Goal: Task Accomplishment & Management: Use online tool/utility

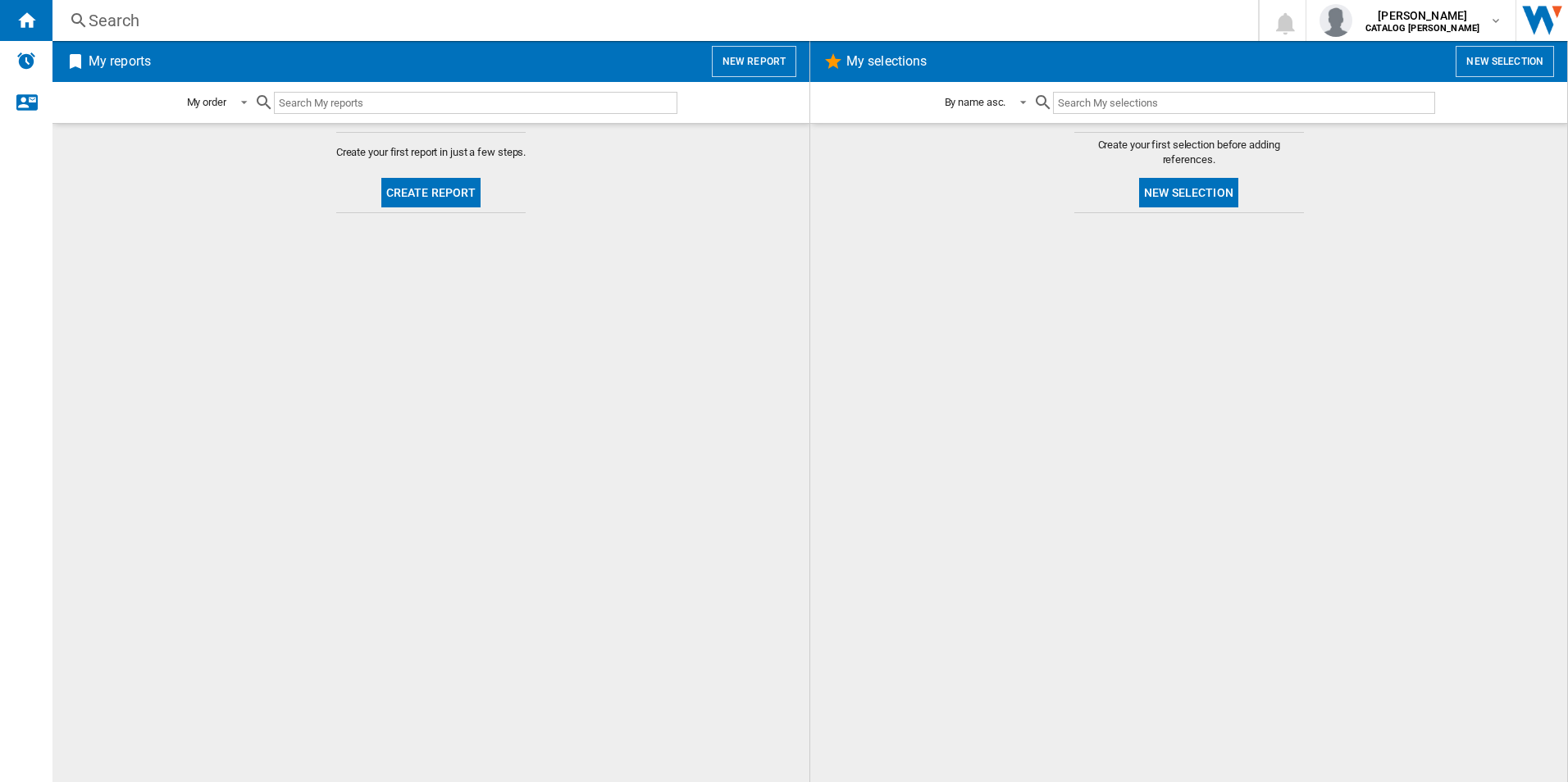
click at [139, 58] on h2 "My reports" at bounding box center [119, 62] width 69 height 31
click at [40, 16] on div "Home" at bounding box center [26, 20] width 52 height 41
click at [391, 201] on button "Create report" at bounding box center [431, 192] width 100 height 30
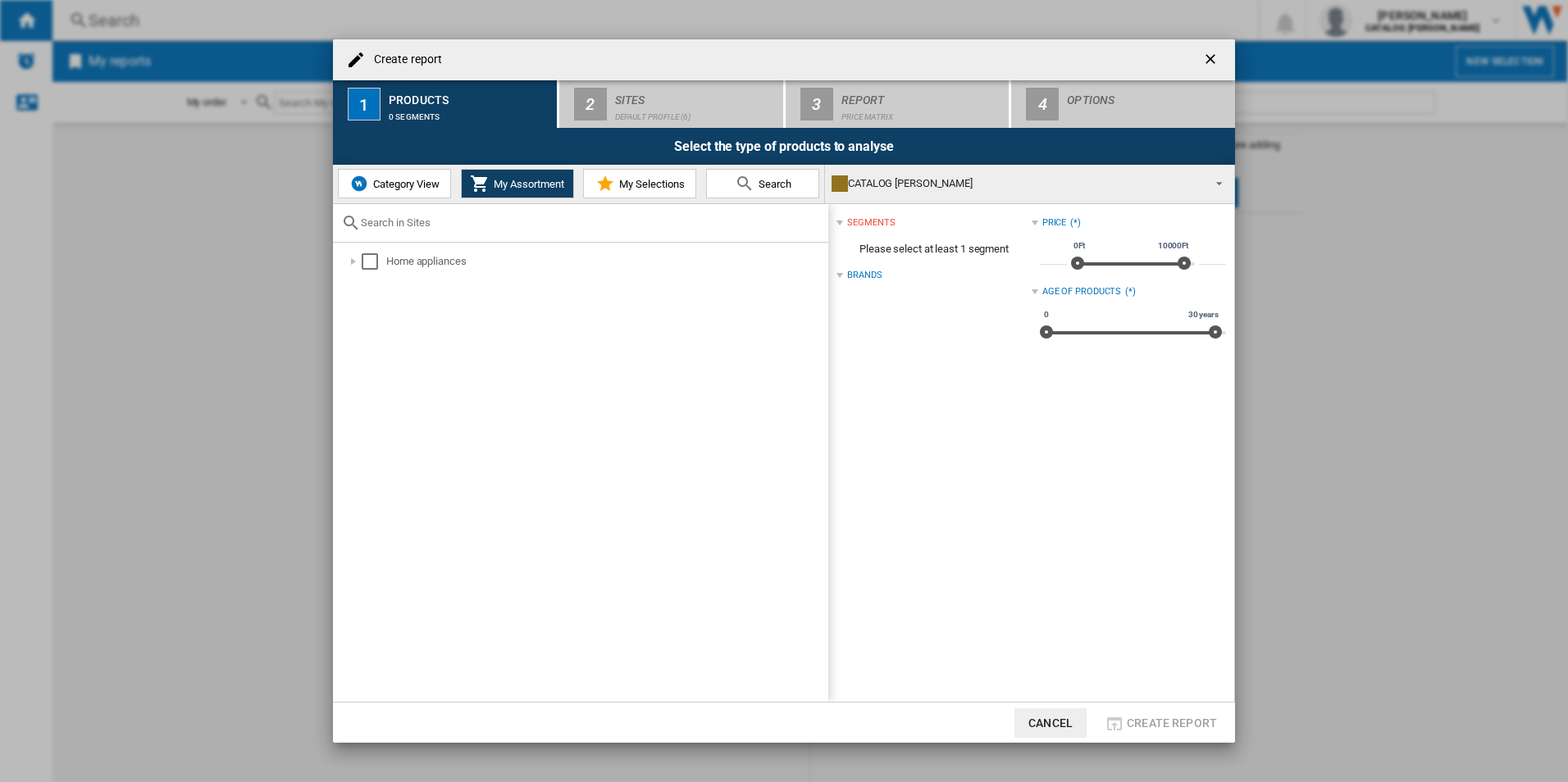
click at [412, 184] on span "Category View" at bounding box center [404, 184] width 70 height 12
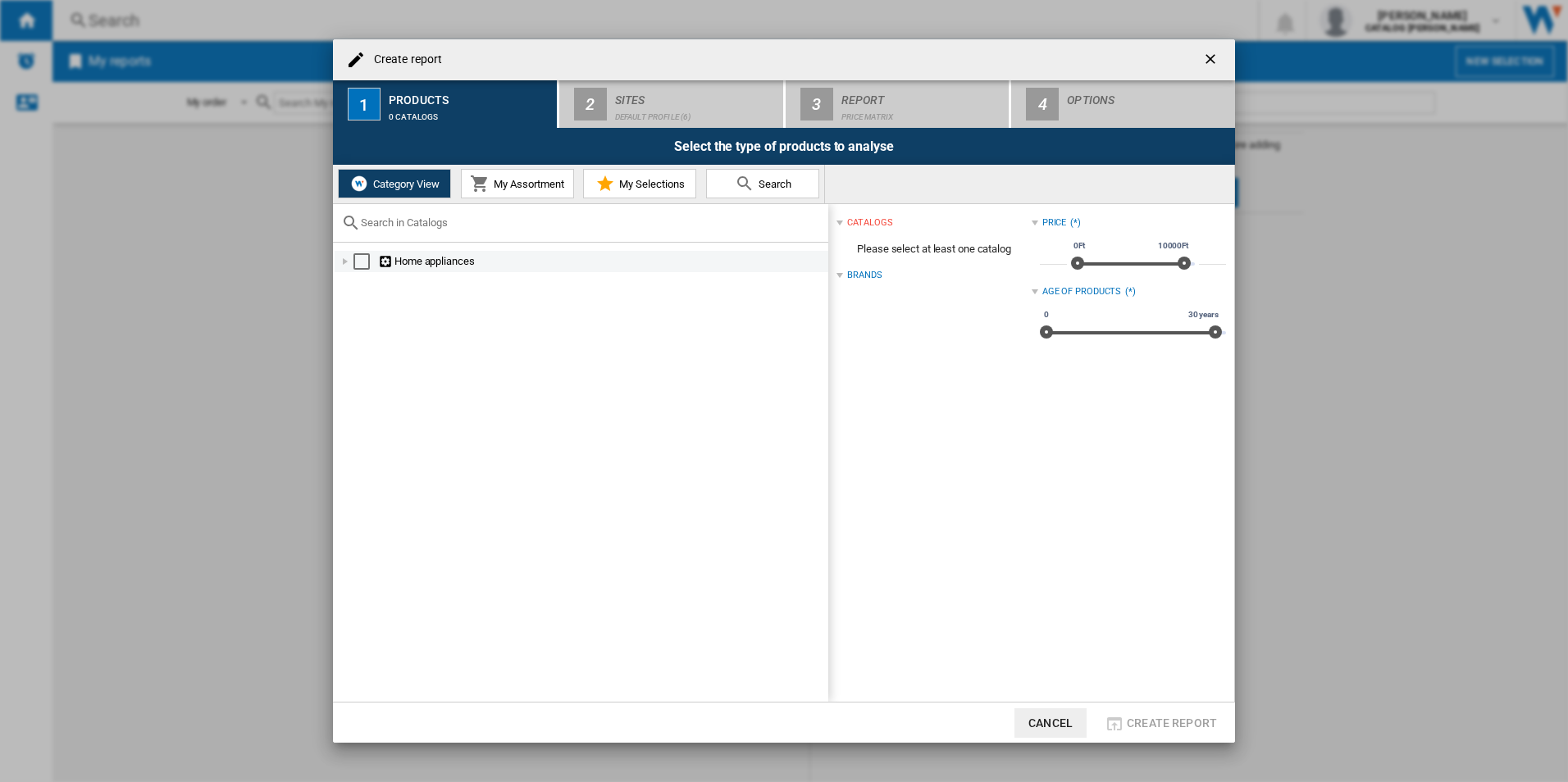
click at [349, 262] on div at bounding box center [345, 261] width 17 height 17
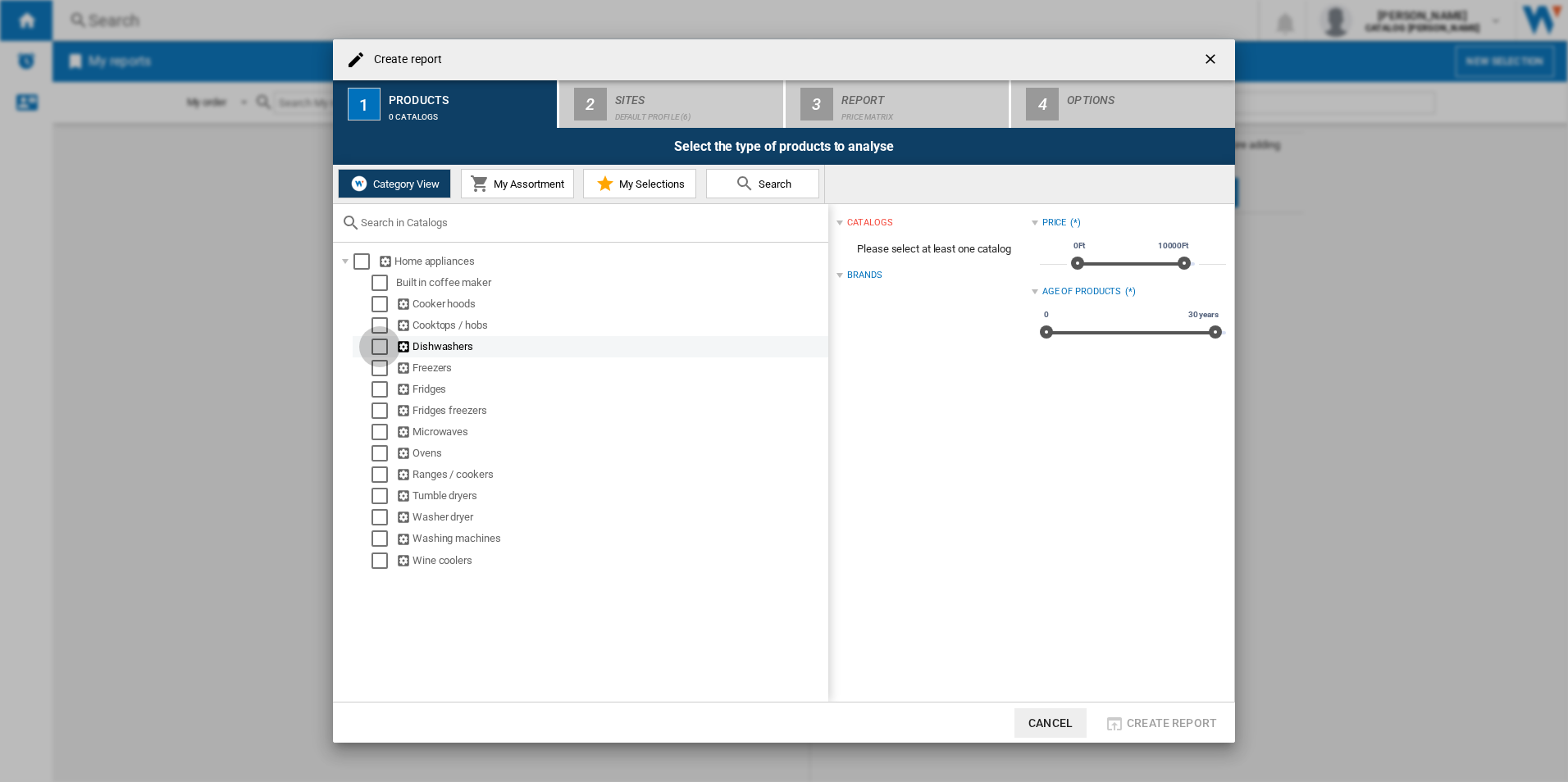
click at [374, 346] on div "Select" at bounding box center [379, 346] width 17 height 17
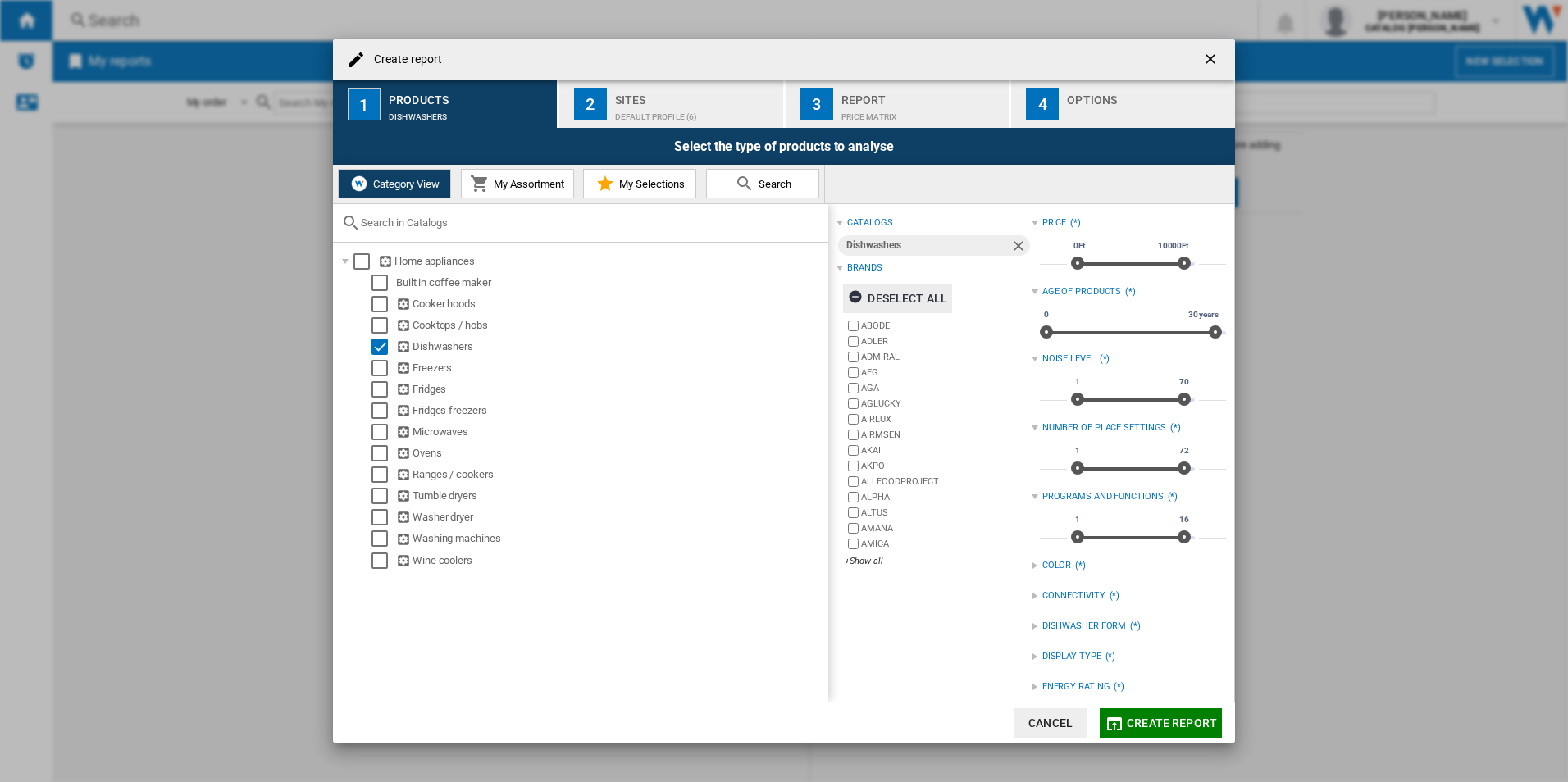
click at [857, 299] on ng-md-icon "button" at bounding box center [857, 299] width 20 height 20
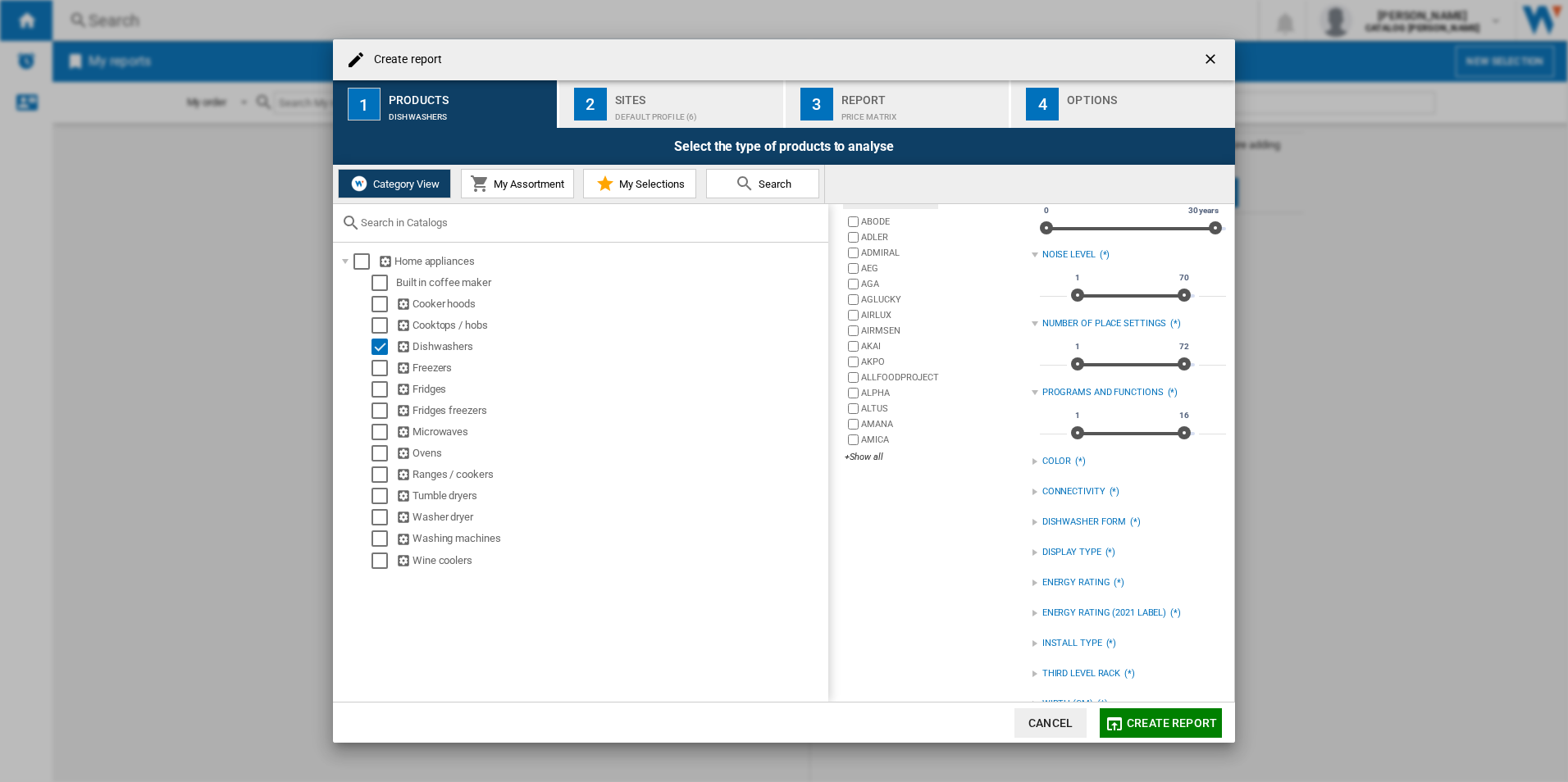
scroll to position [82, 0]
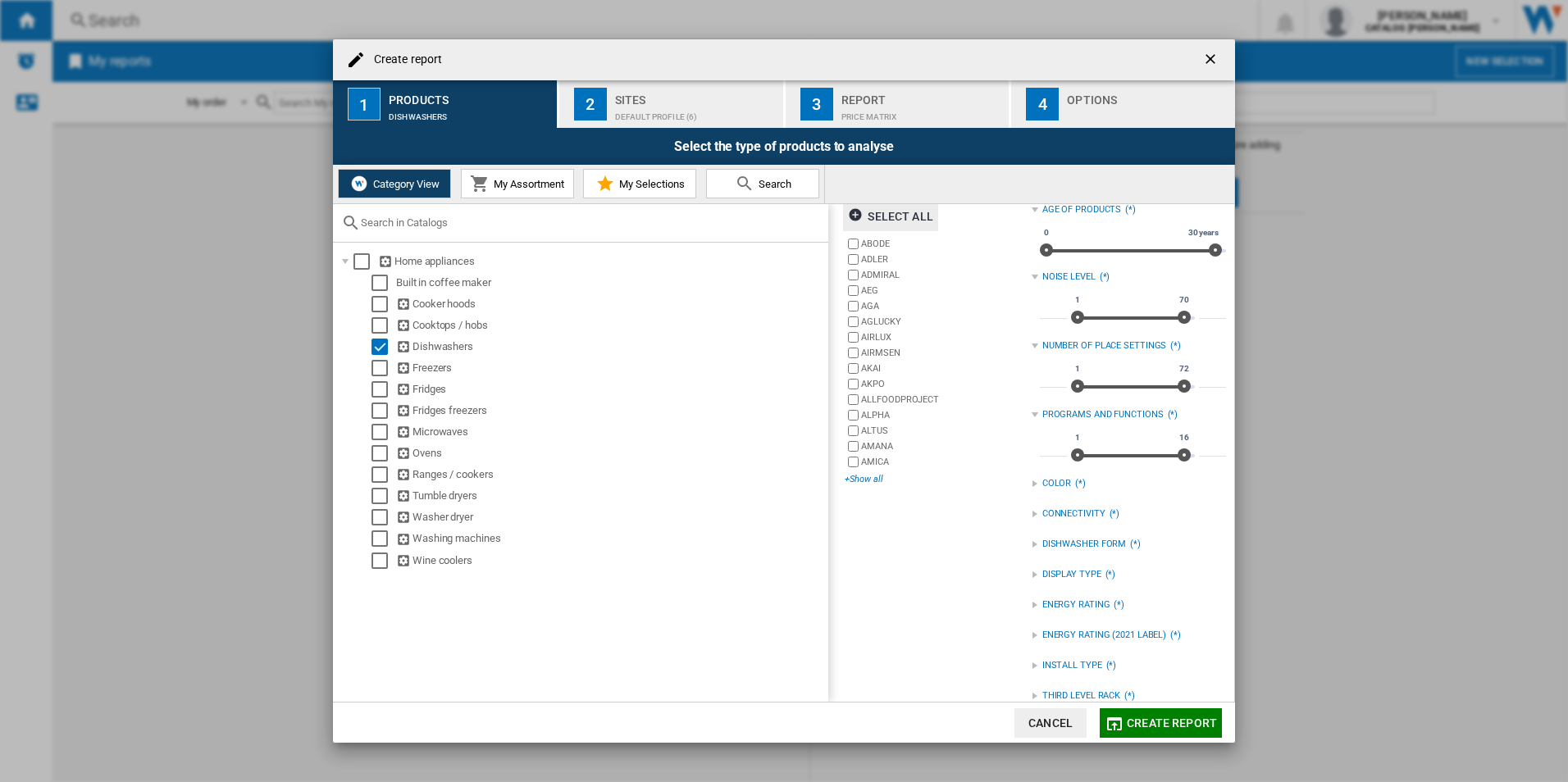
click at [863, 478] on div "+Show all" at bounding box center [938, 479] width 186 height 12
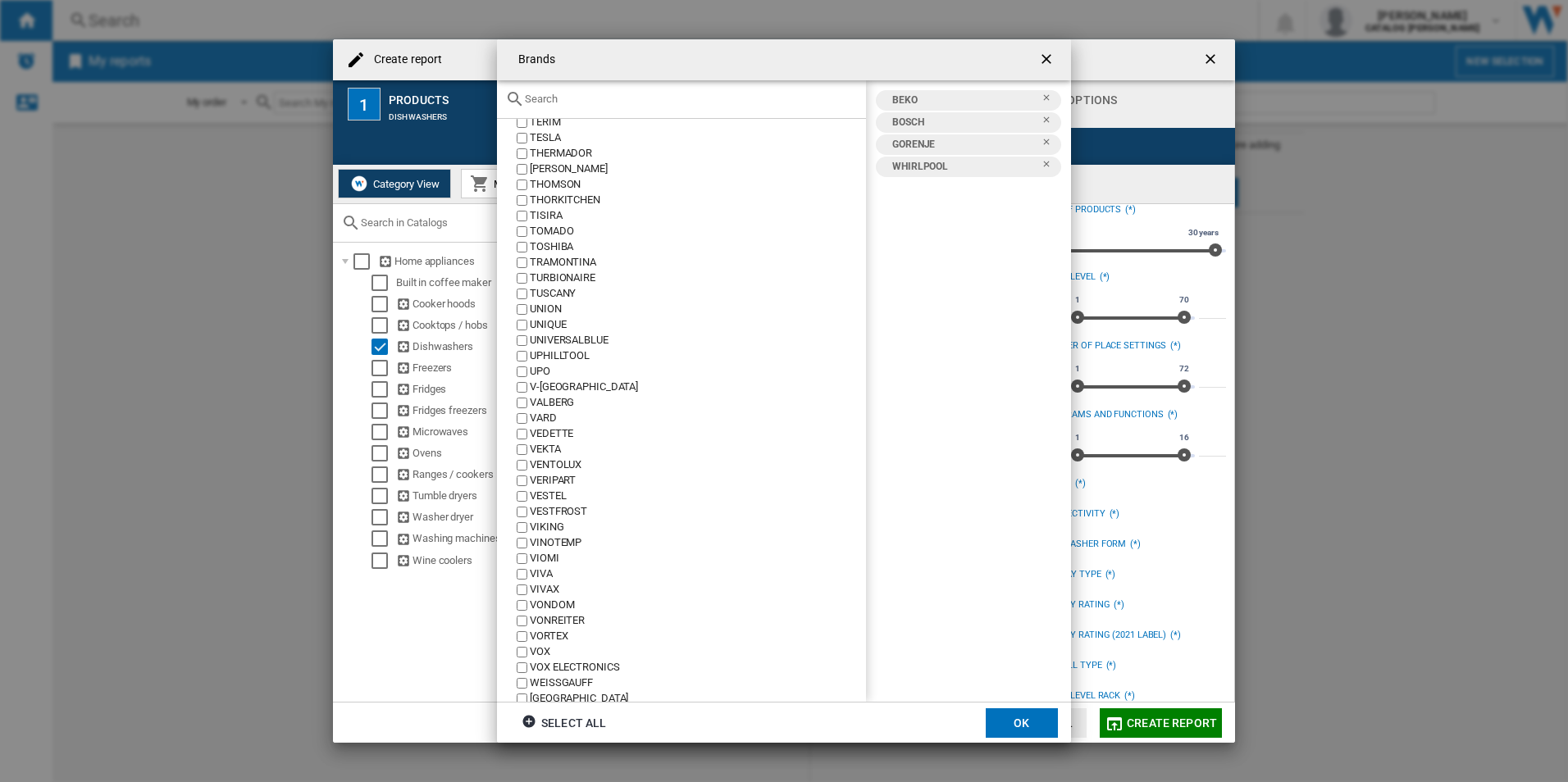
scroll to position [7523, 0]
click at [1002, 714] on button "OK" at bounding box center [1022, 723] width 72 height 30
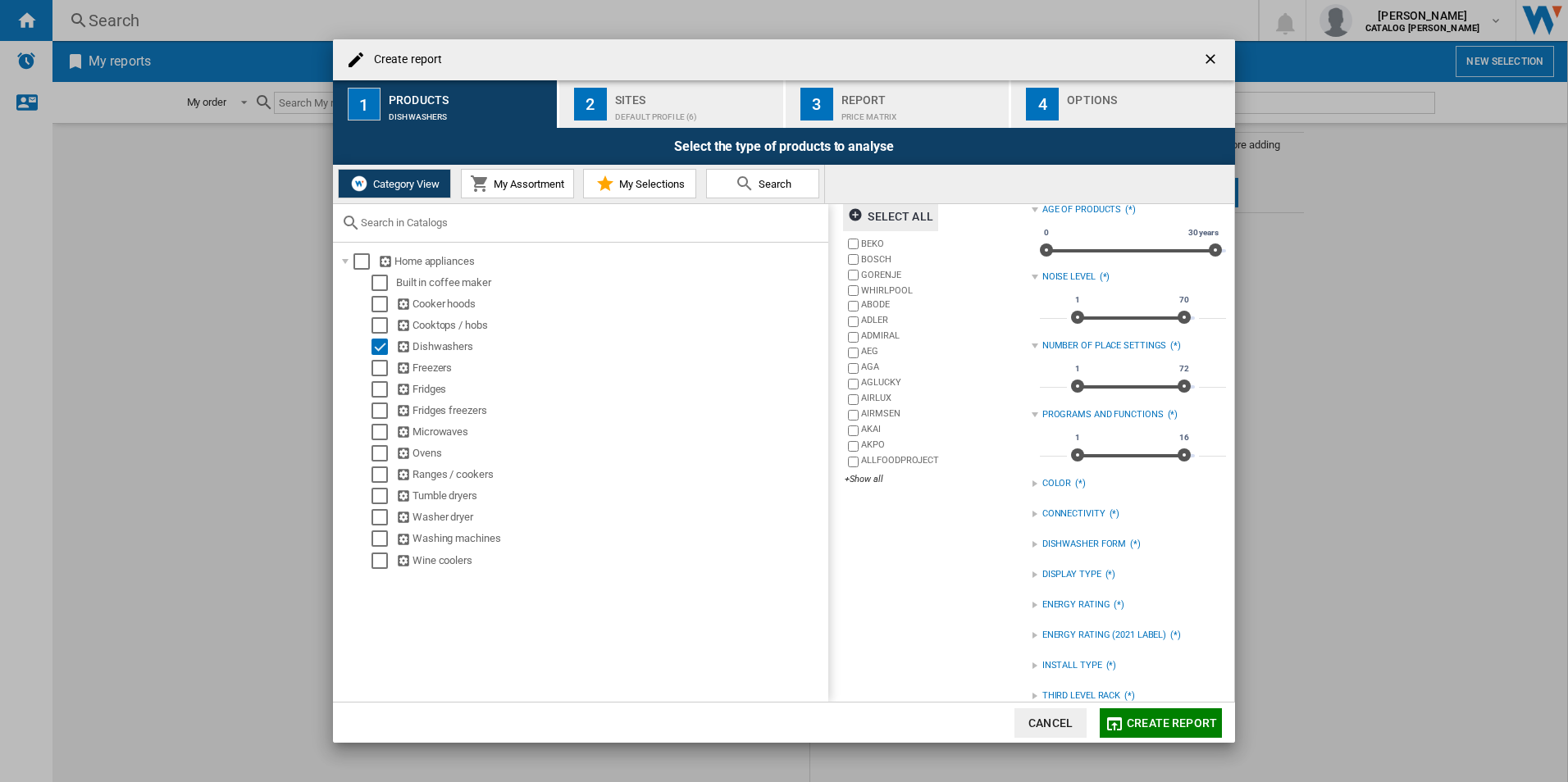
click at [1165, 721] on span "Create report" at bounding box center [1172, 723] width 90 height 13
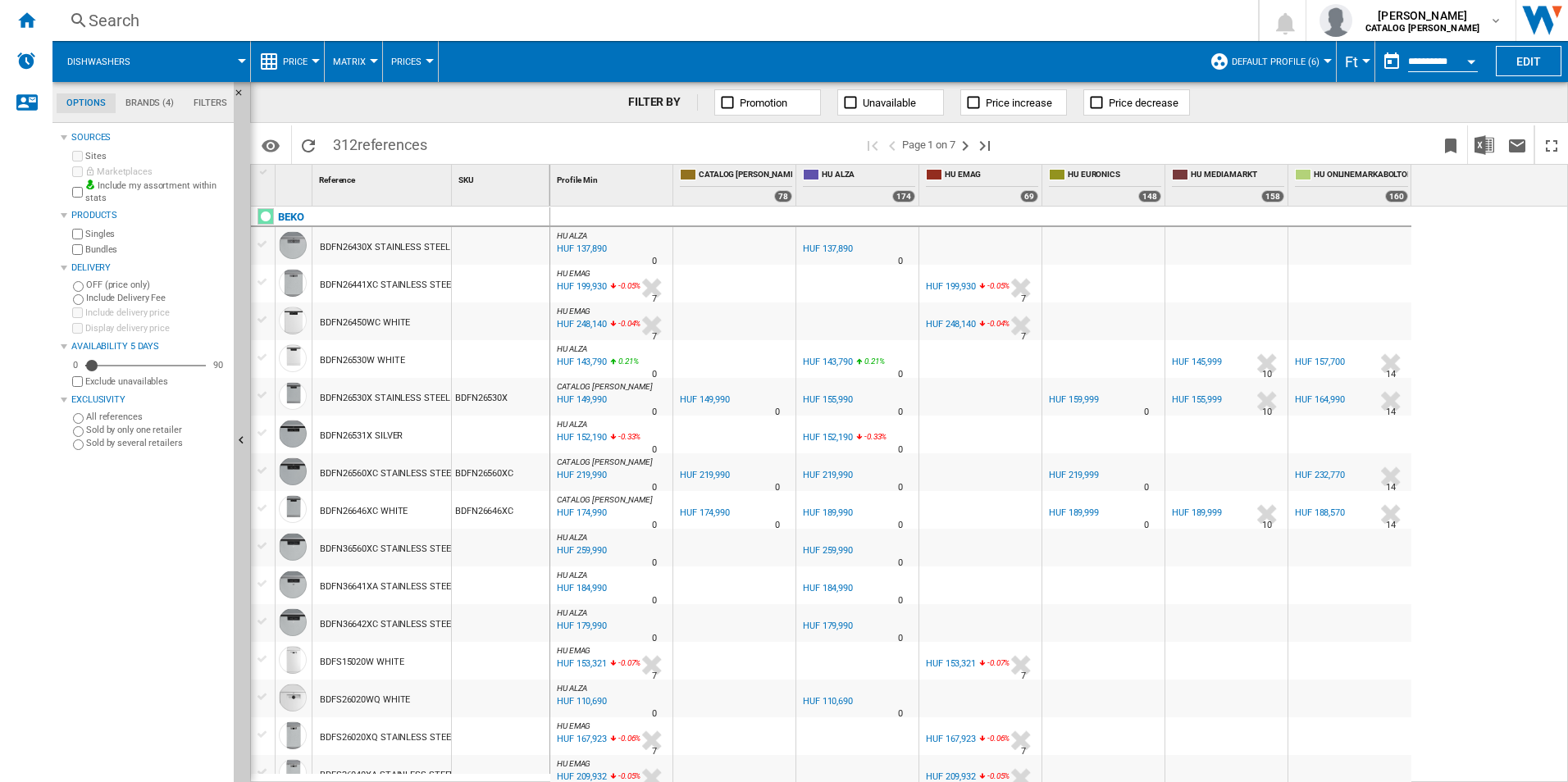
click at [305, 63] on span "Price" at bounding box center [295, 62] width 24 height 10
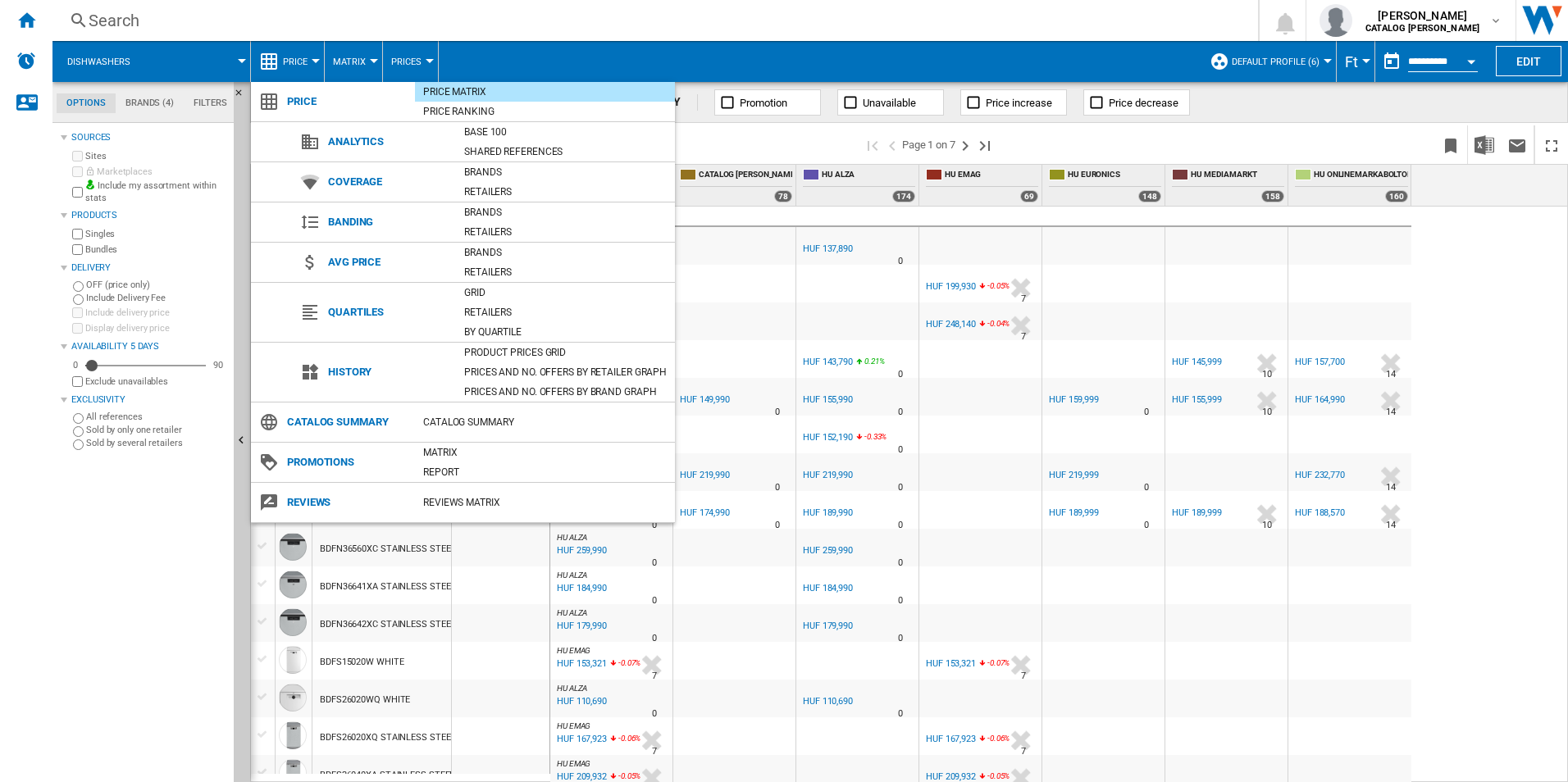
click at [356, 63] on md-backdrop at bounding box center [784, 391] width 1568 height 782
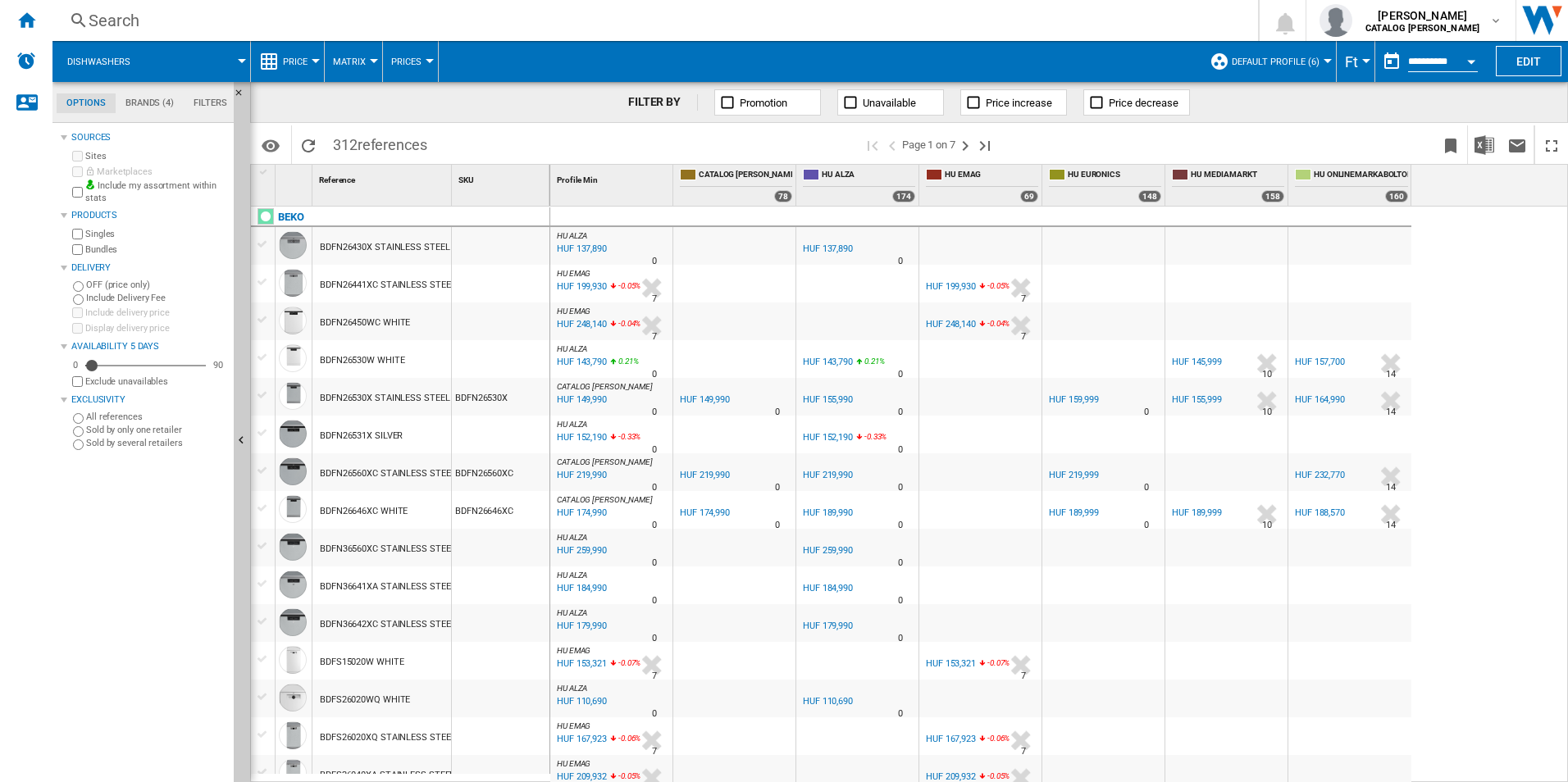
click at [365, 59] on span "Matrix" at bounding box center [350, 62] width 33 height 10
click at [429, 57] on md-backdrop at bounding box center [784, 391] width 1568 height 782
click at [416, 57] on span "Prices" at bounding box center [405, 62] width 30 height 10
click at [369, 54] on md-backdrop at bounding box center [784, 391] width 1568 height 782
click at [369, 54] on button "Matrix" at bounding box center [353, 61] width 41 height 41
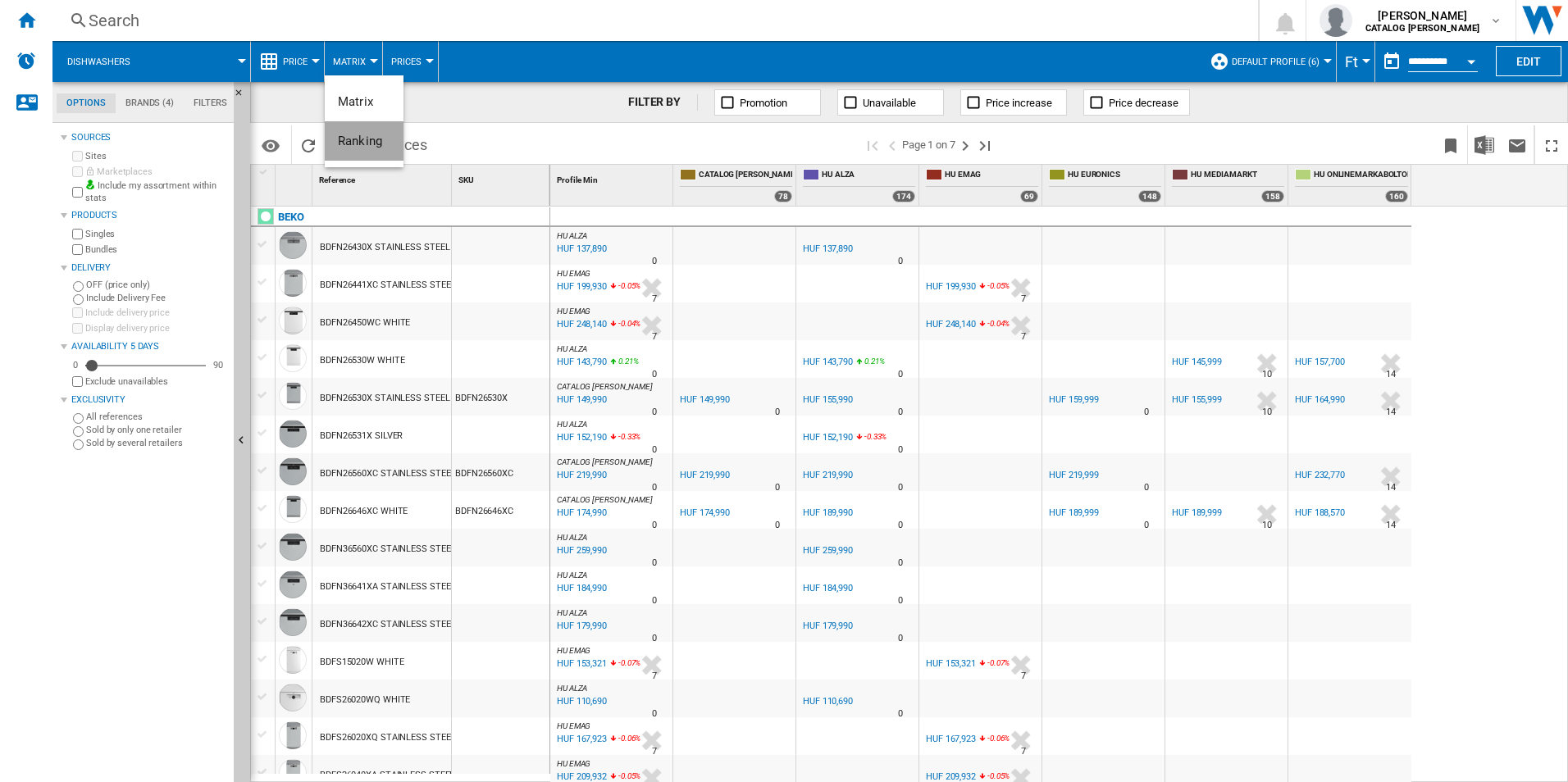
click at [363, 135] on span "Ranking" at bounding box center [359, 141] width 44 height 15
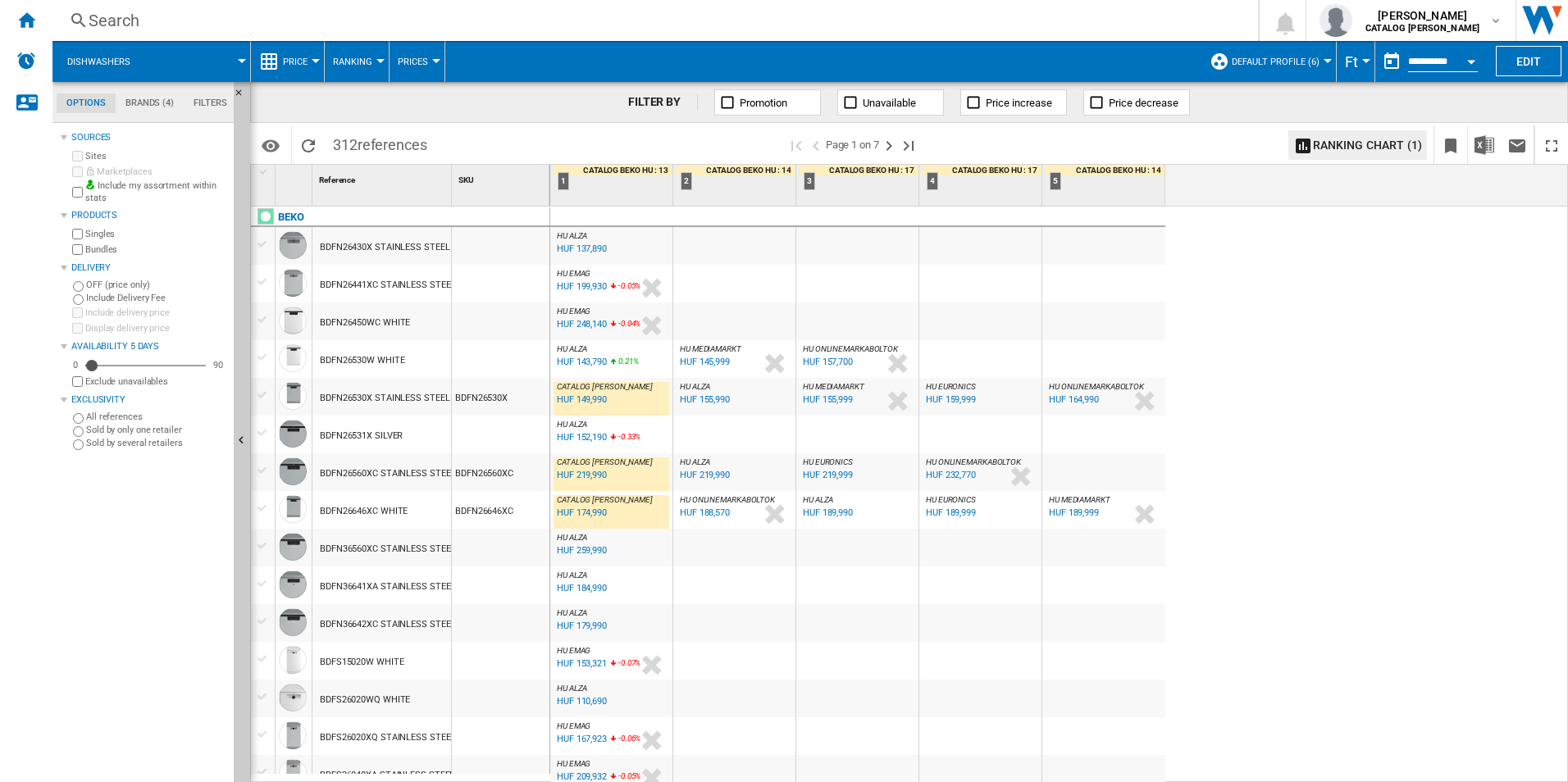
click at [367, 65] on span "Ranking" at bounding box center [352, 62] width 39 height 10
click at [369, 96] on span "Matrix" at bounding box center [355, 101] width 36 height 15
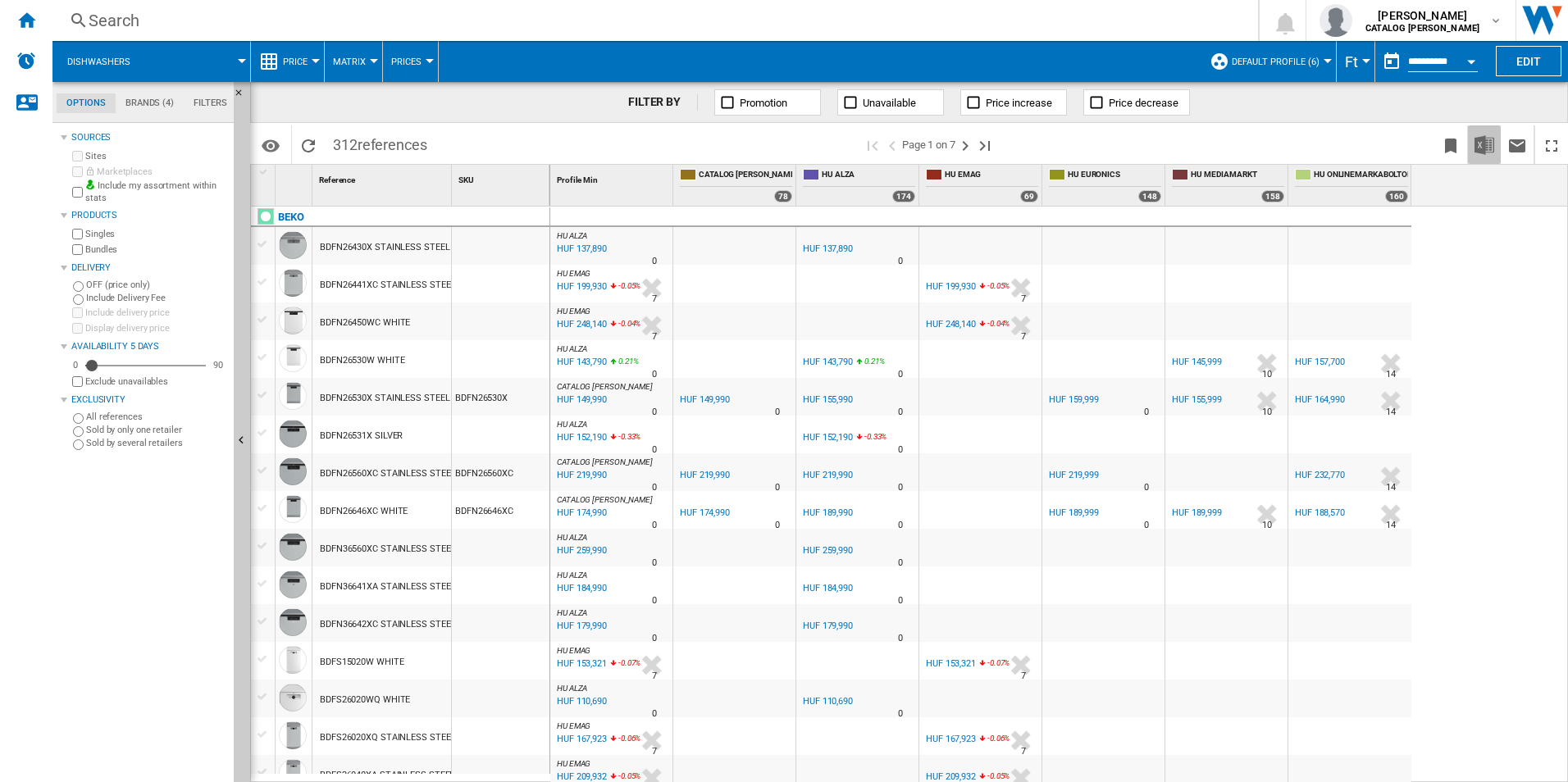
click at [1485, 148] on img "Download in Excel" at bounding box center [1484, 144] width 20 height 20
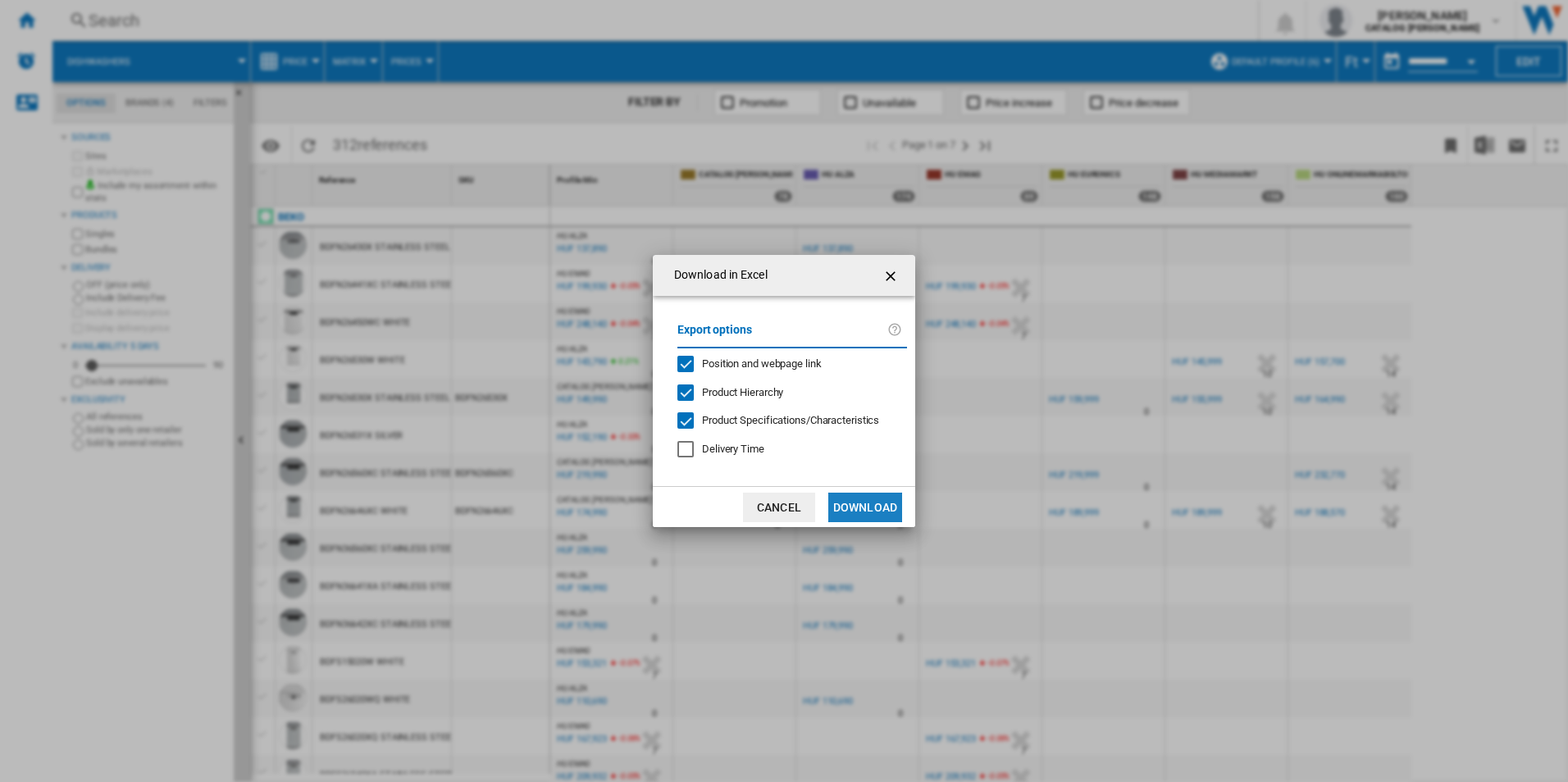
click at [860, 504] on button "Download" at bounding box center [865, 507] width 74 height 30
